Goal: Task Accomplishment & Management: Complete application form

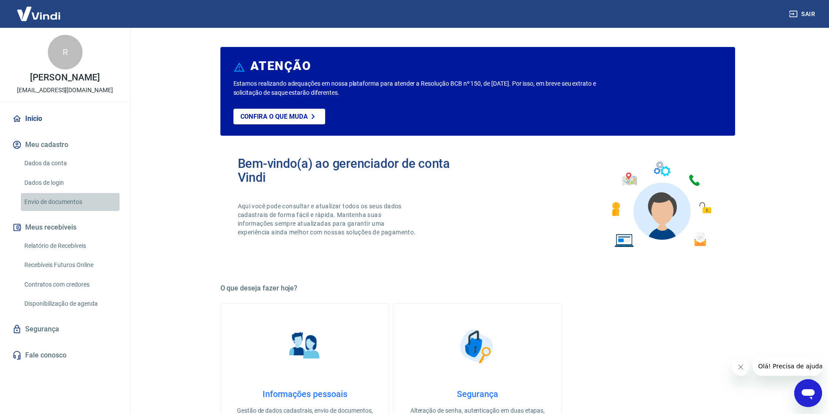
click at [70, 209] on link "Envio de documentos" at bounding box center [70, 202] width 99 height 18
